Goal: Task Accomplishment & Management: Manage account settings

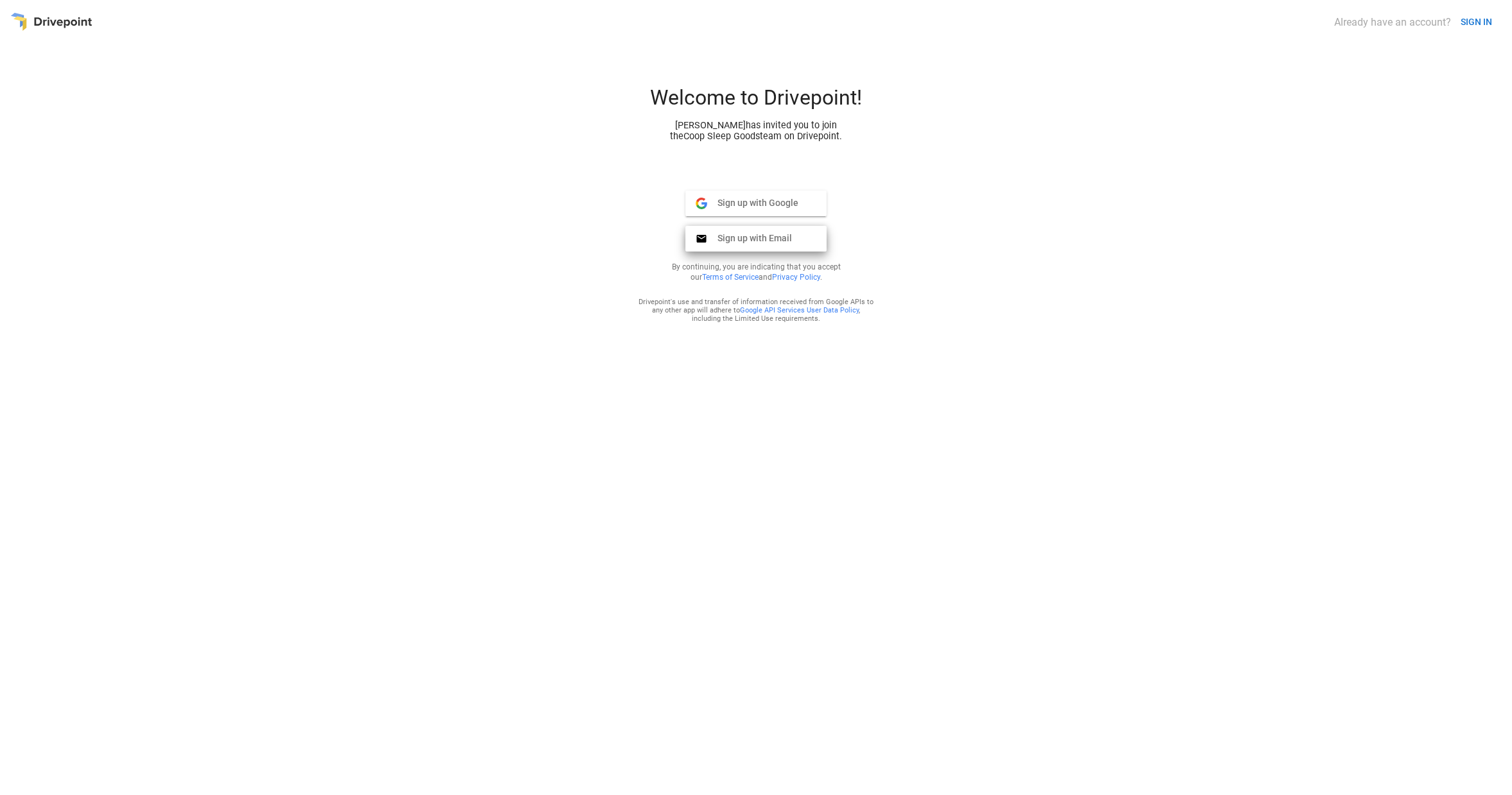
click at [771, 242] on span "Sign up with Email" at bounding box center [750, 238] width 85 height 12
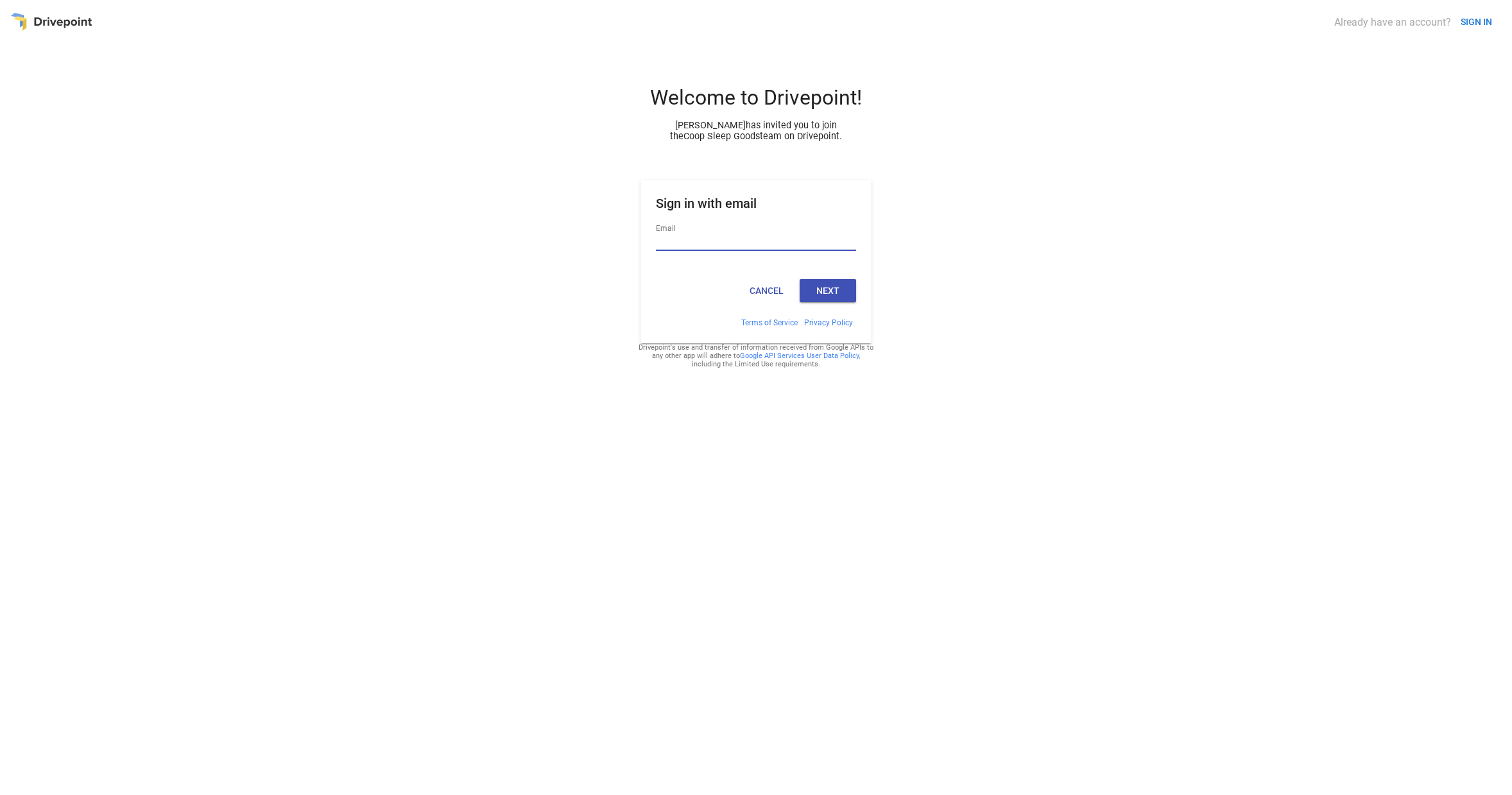
click at [771, 242] on input "Email" at bounding box center [756, 242] width 200 height 17
type input "**********"
click at [818, 291] on button "Next" at bounding box center [828, 291] width 56 height 23
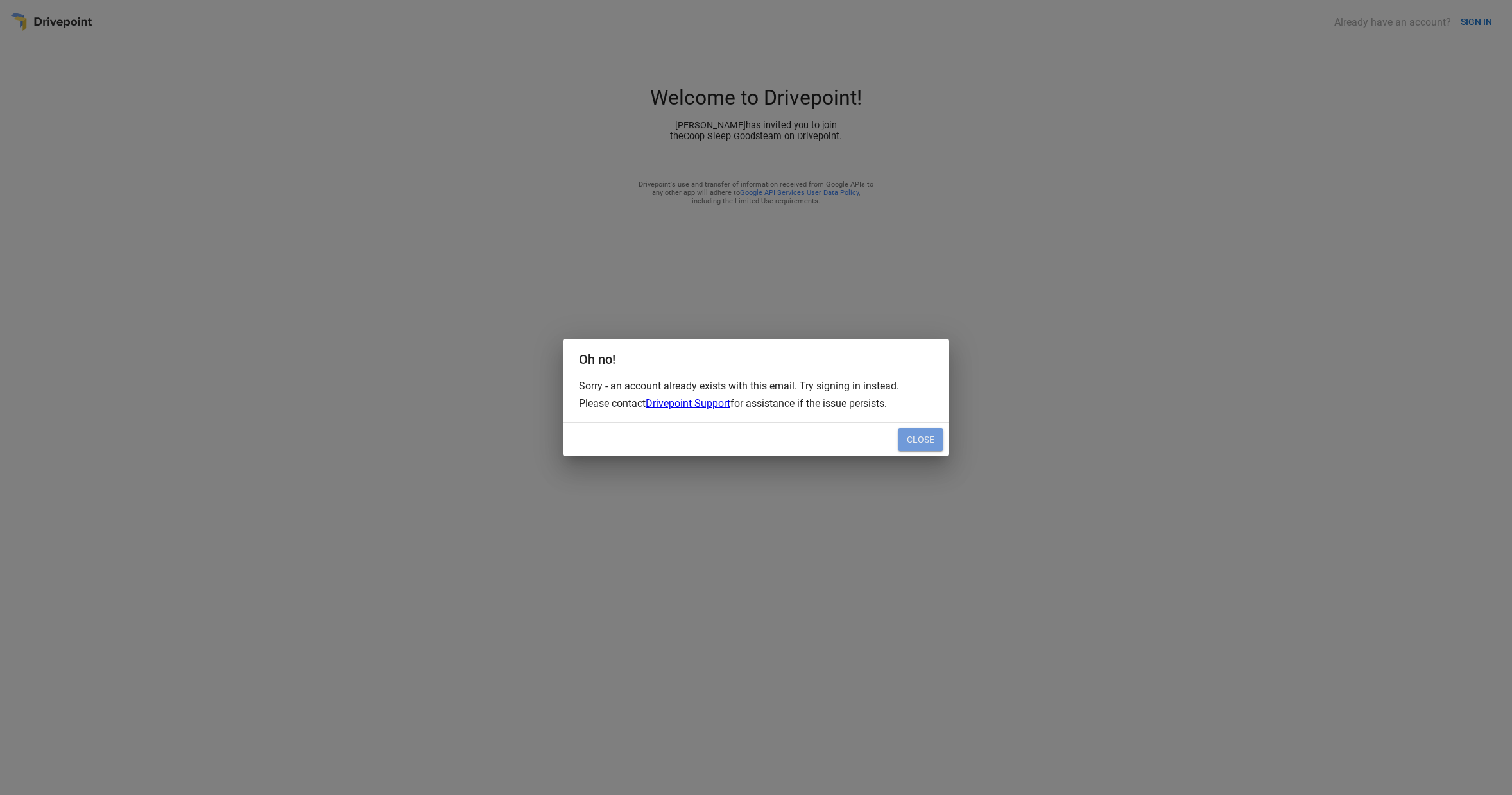
click at [917, 435] on button "Close" at bounding box center [920, 440] width 45 height 23
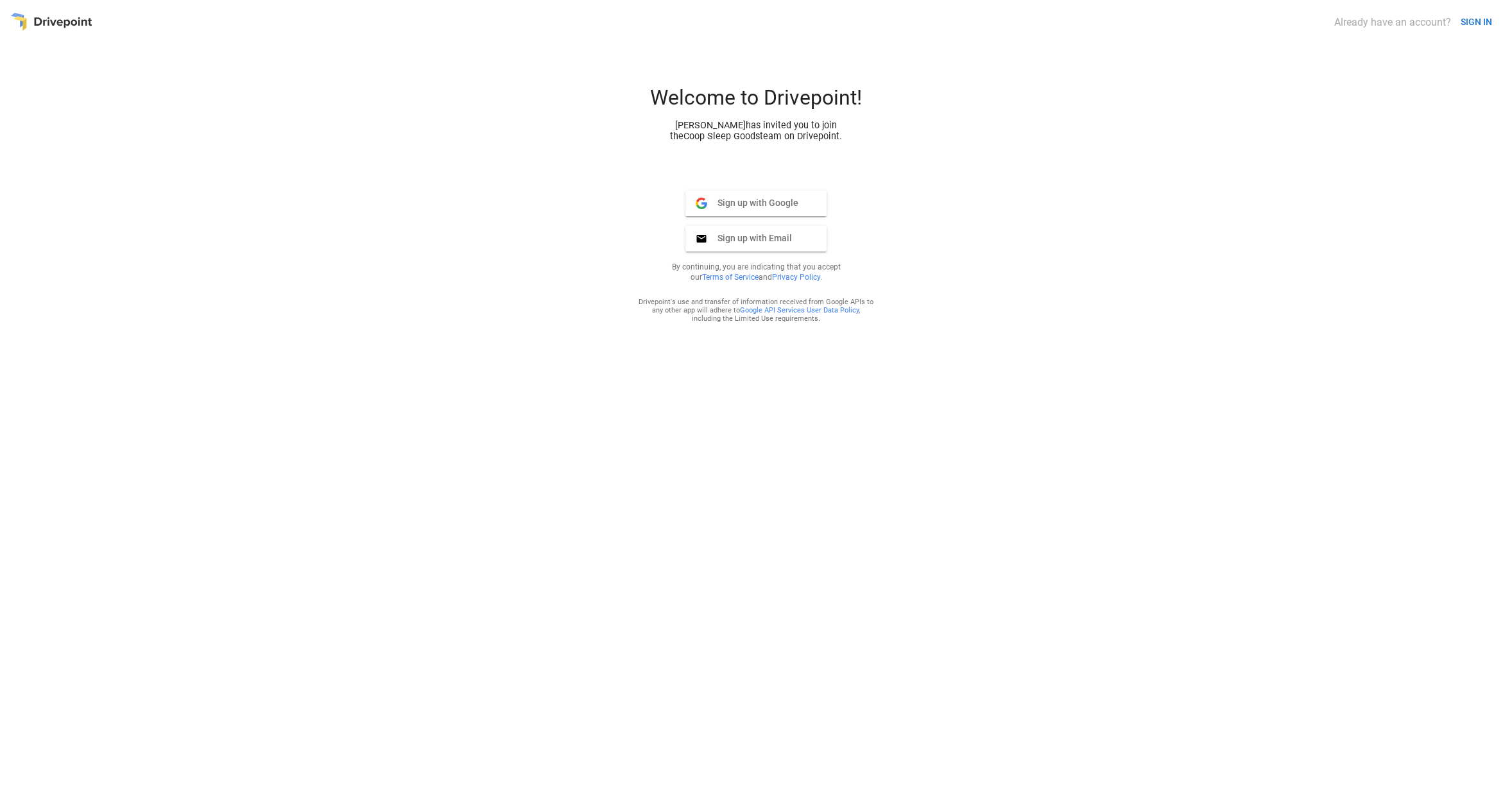
click at [1477, 14] on button "SIGN IN" at bounding box center [1476, 22] width 42 height 24
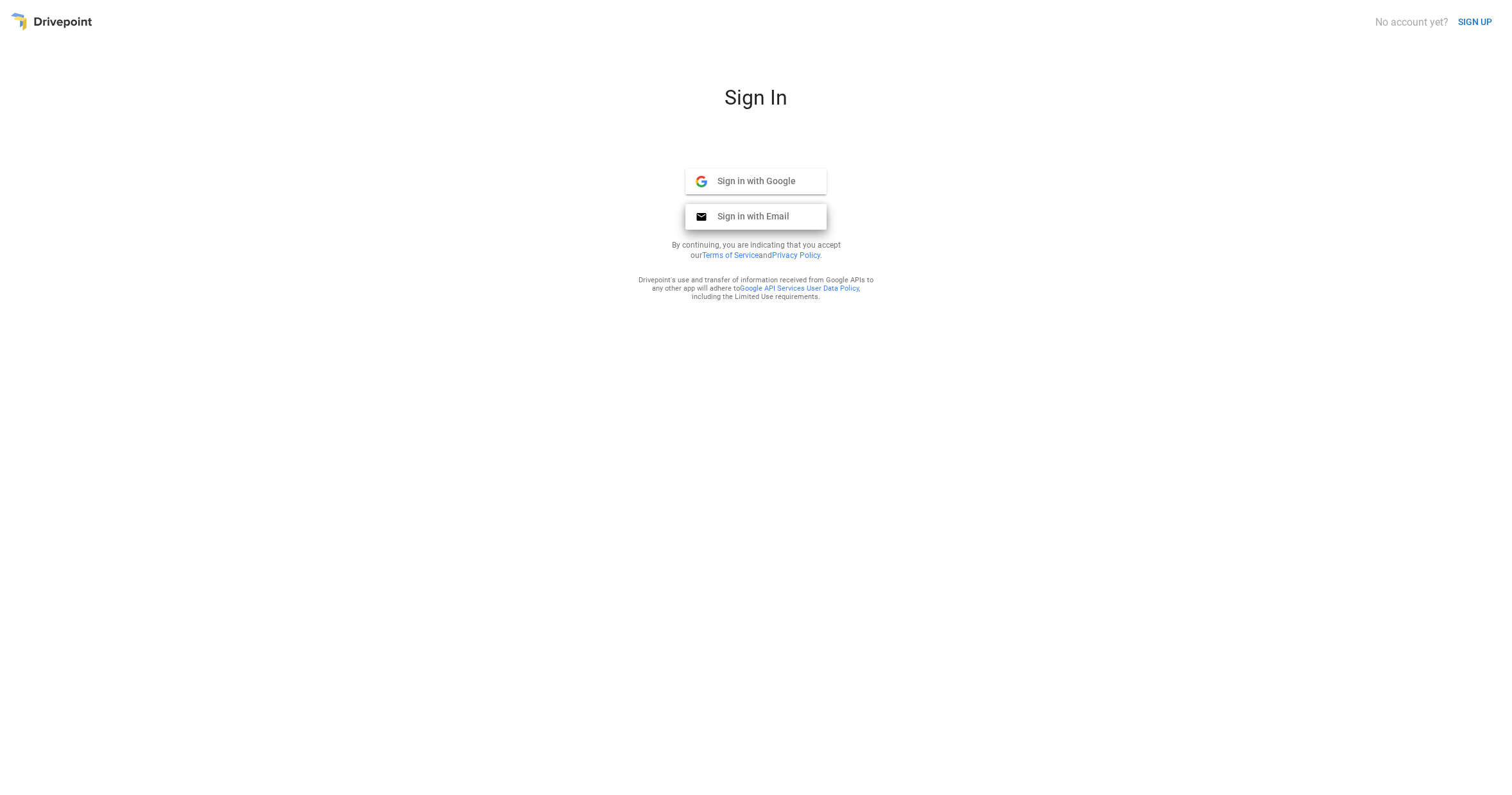
click at [761, 219] on span "Sign in with Email" at bounding box center [748, 216] width 82 height 12
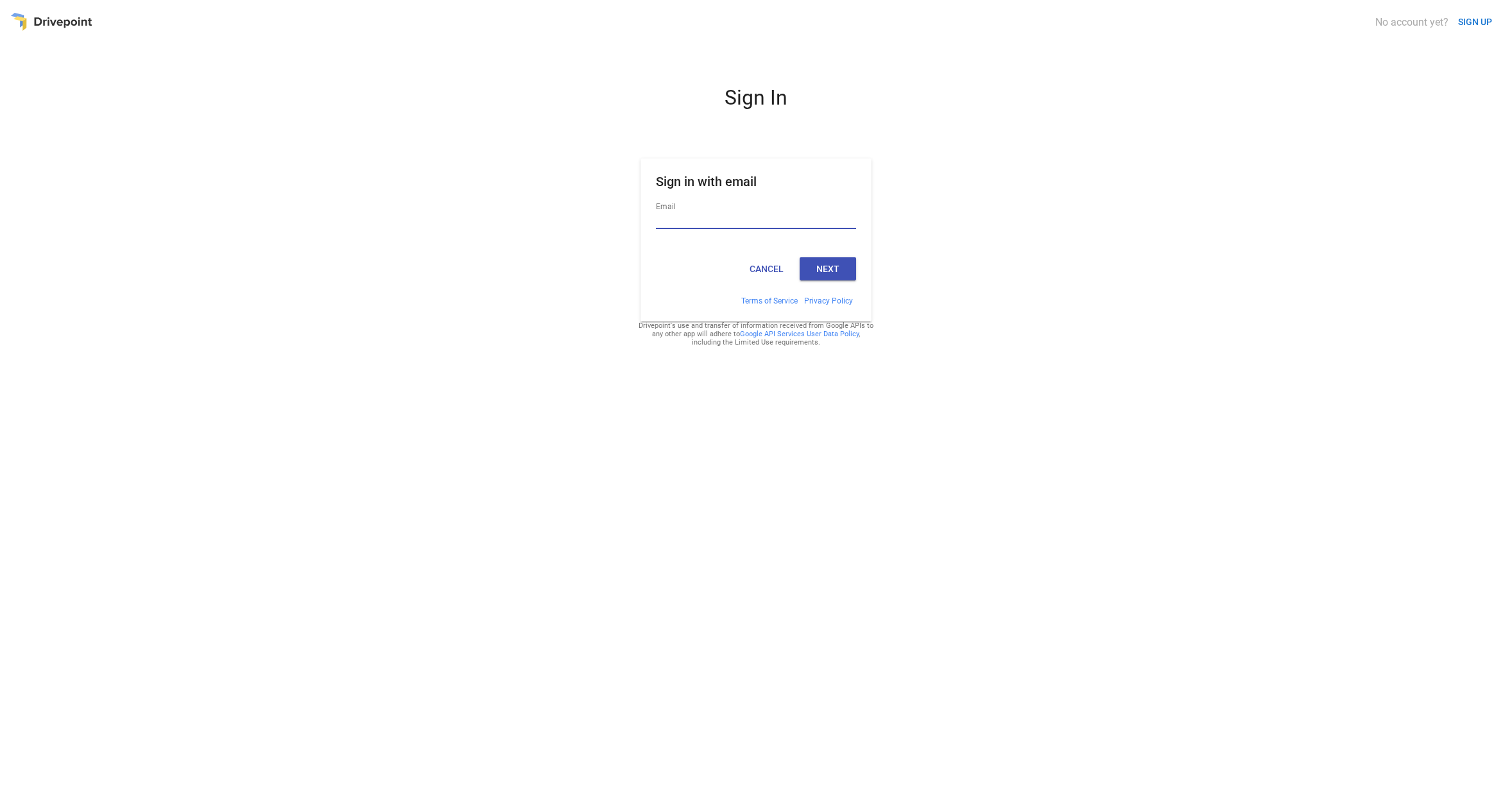
type input "**********"
click at [837, 269] on button "Next" at bounding box center [828, 269] width 56 height 23
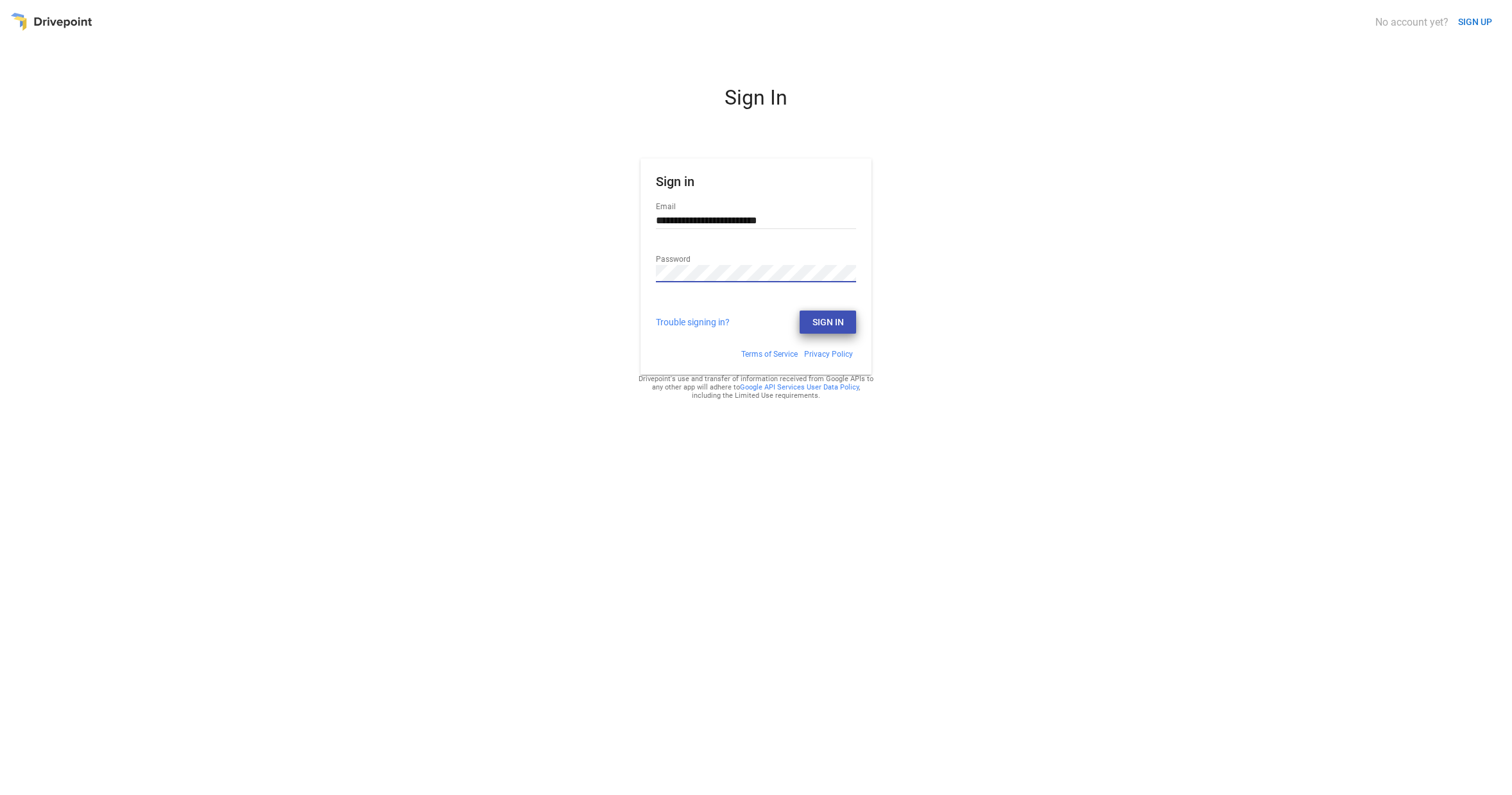
click at [818, 312] on button "Sign In" at bounding box center [828, 322] width 56 height 23
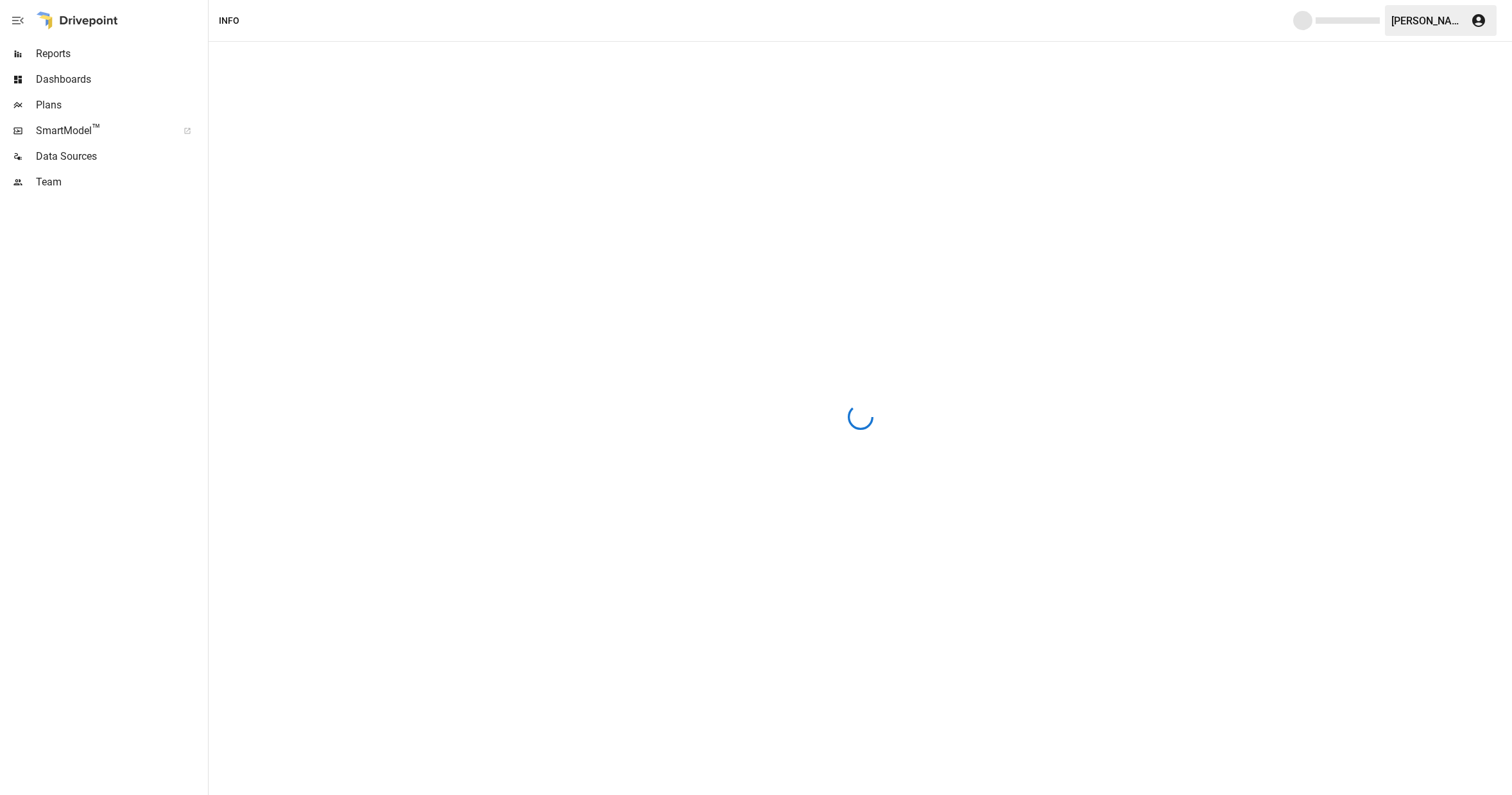
click at [86, 55] on span "Reports" at bounding box center [120, 53] width 169 height 15
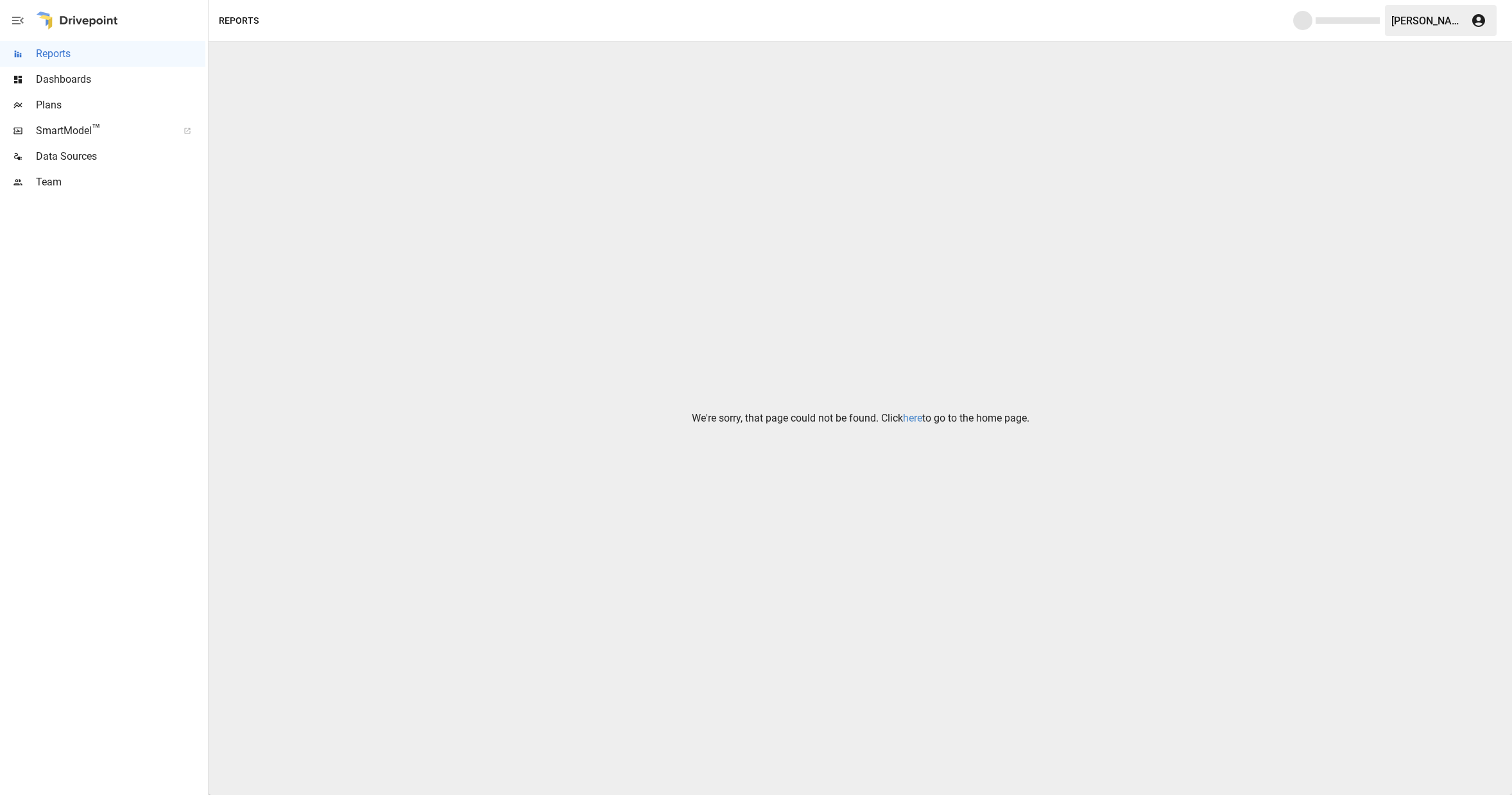
click at [913, 417] on link "here" at bounding box center [912, 417] width 19 height 12
